Goal: Navigation & Orientation: Find specific page/section

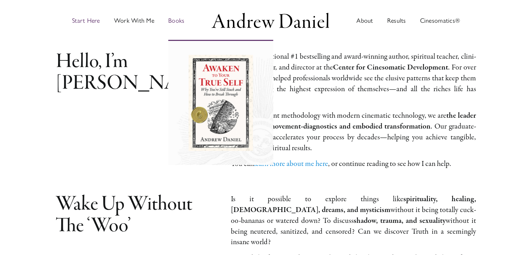
click at [181, 17] on span "Books" at bounding box center [176, 20] width 16 height 6
click at [174, 19] on span "Books" at bounding box center [176, 20] width 16 height 6
click at [181, 23] on span "Books" at bounding box center [176, 20] width 16 height 6
click at [215, 80] on img "Main Menu" at bounding box center [220, 103] width 64 height 96
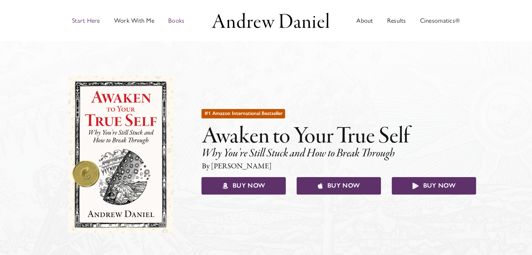
click at [79, 20] on span "Start Here" at bounding box center [86, 20] width 28 height 6
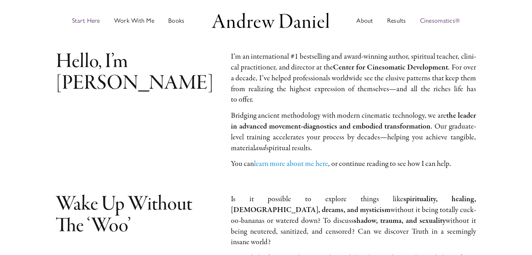
click at [442, 24] on link "Cinesomatics®" at bounding box center [440, 20] width 40 height 38
